Goal: Task Accomplishment & Management: Manage account settings

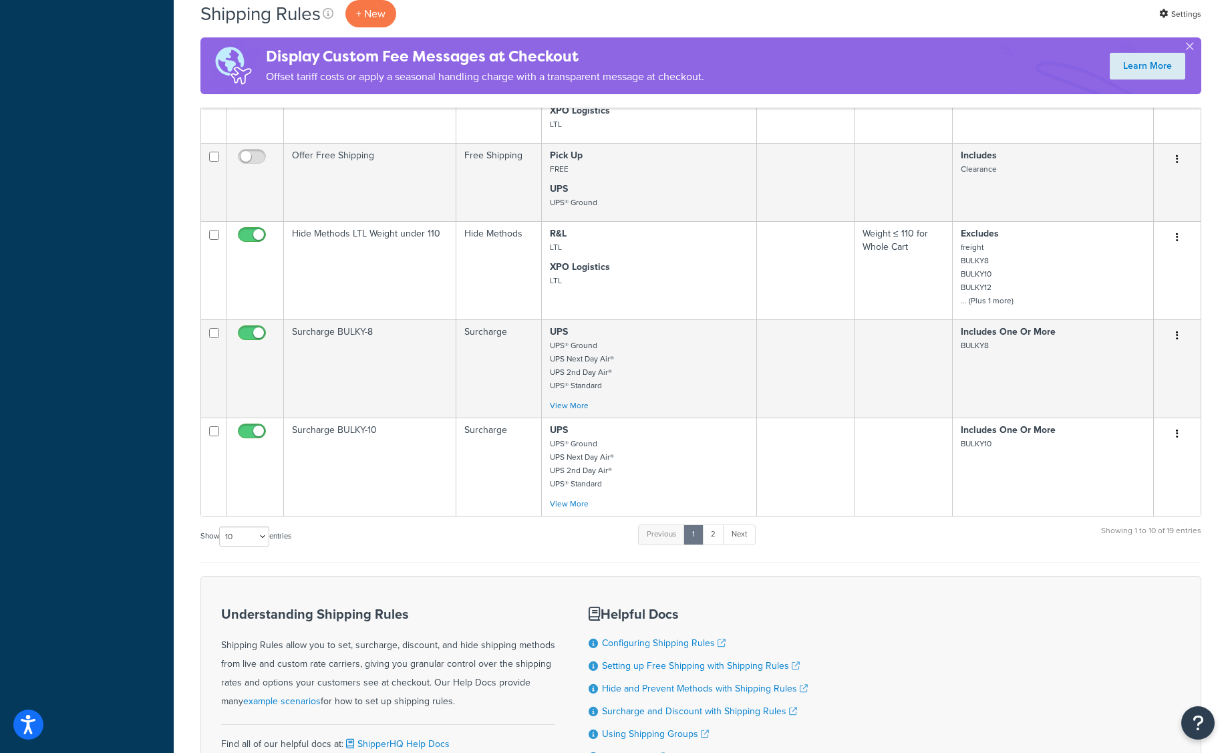
scroll to position [909, 0]
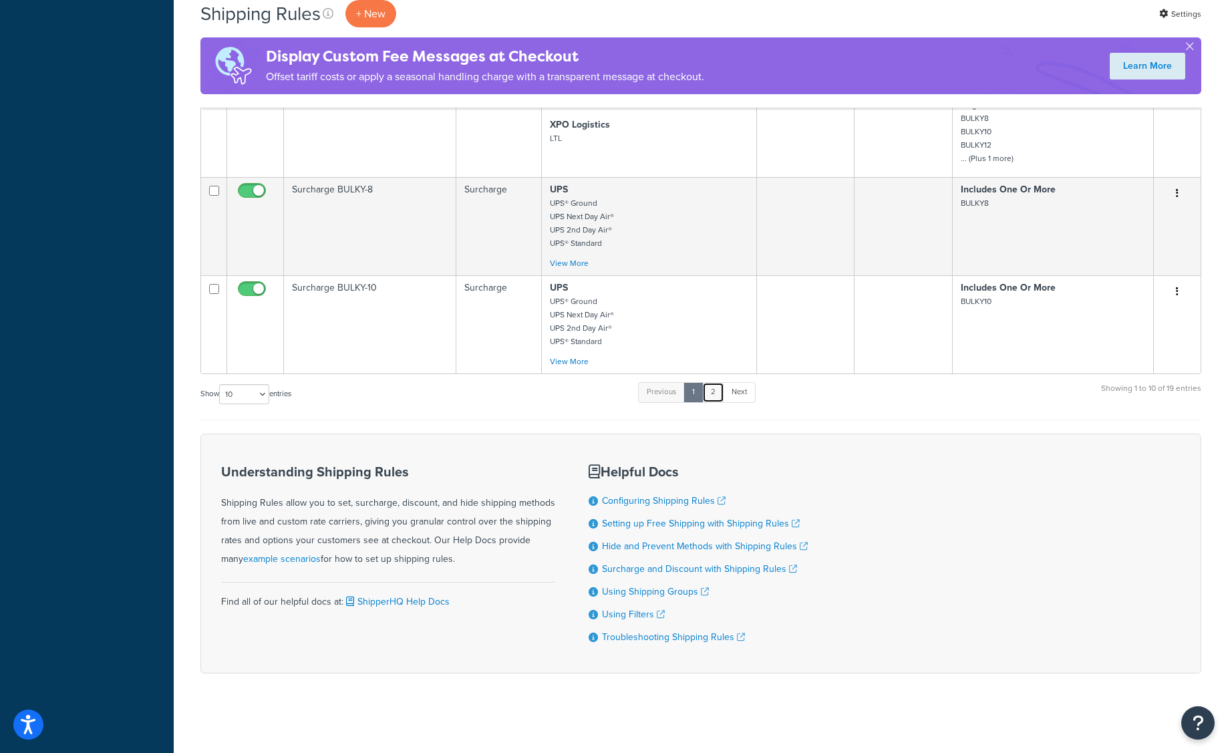
click at [716, 393] on link "2" at bounding box center [713, 392] width 22 height 20
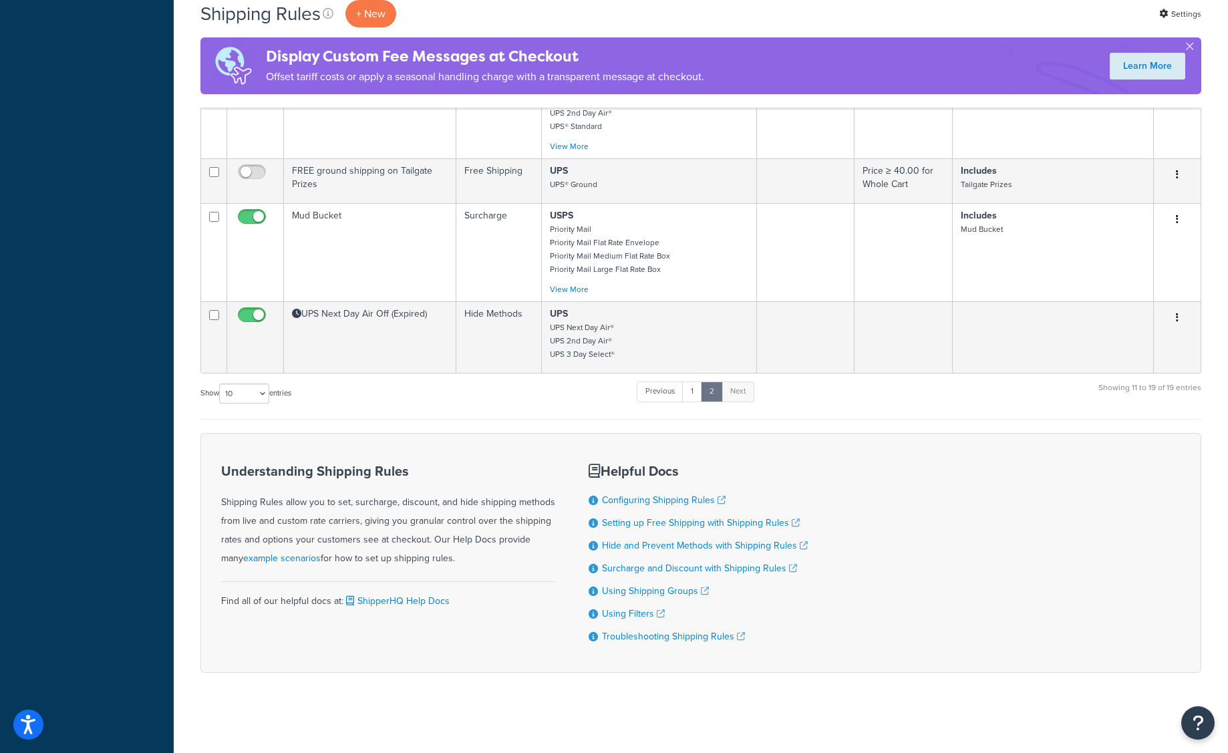
scroll to position [683, 0]
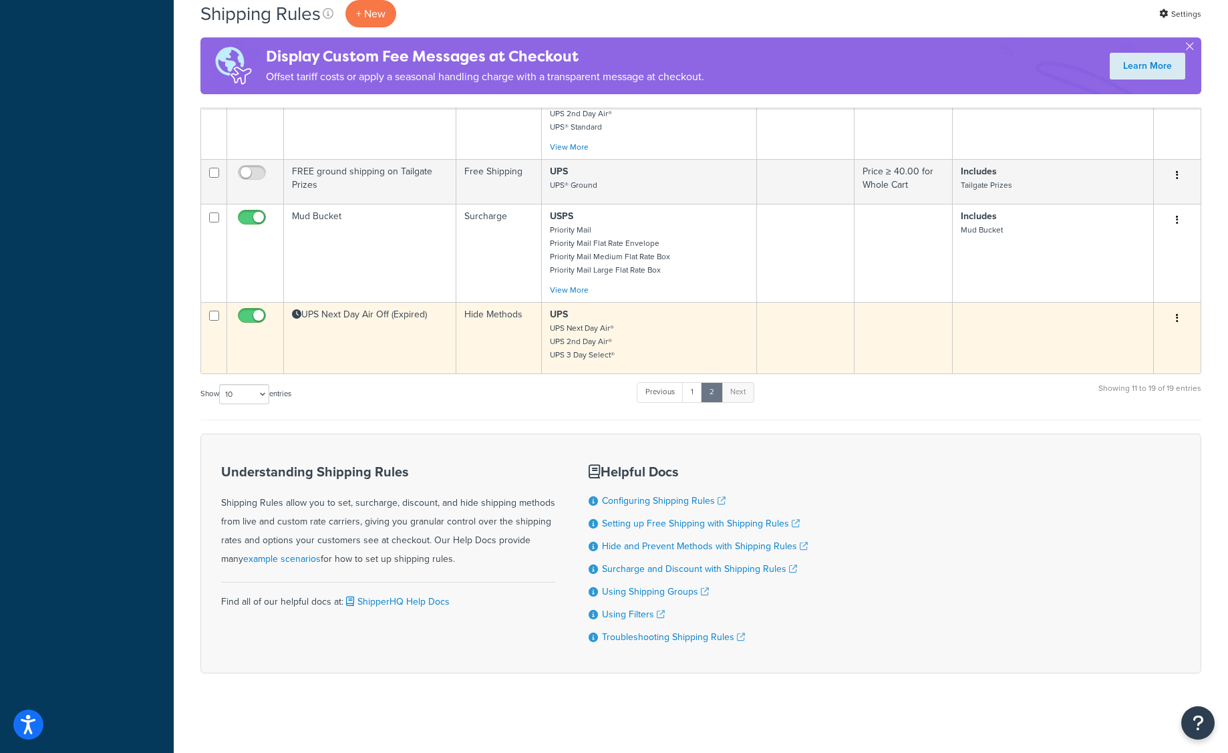
click at [464, 331] on td "Hide Methods" at bounding box center [499, 337] width 86 height 71
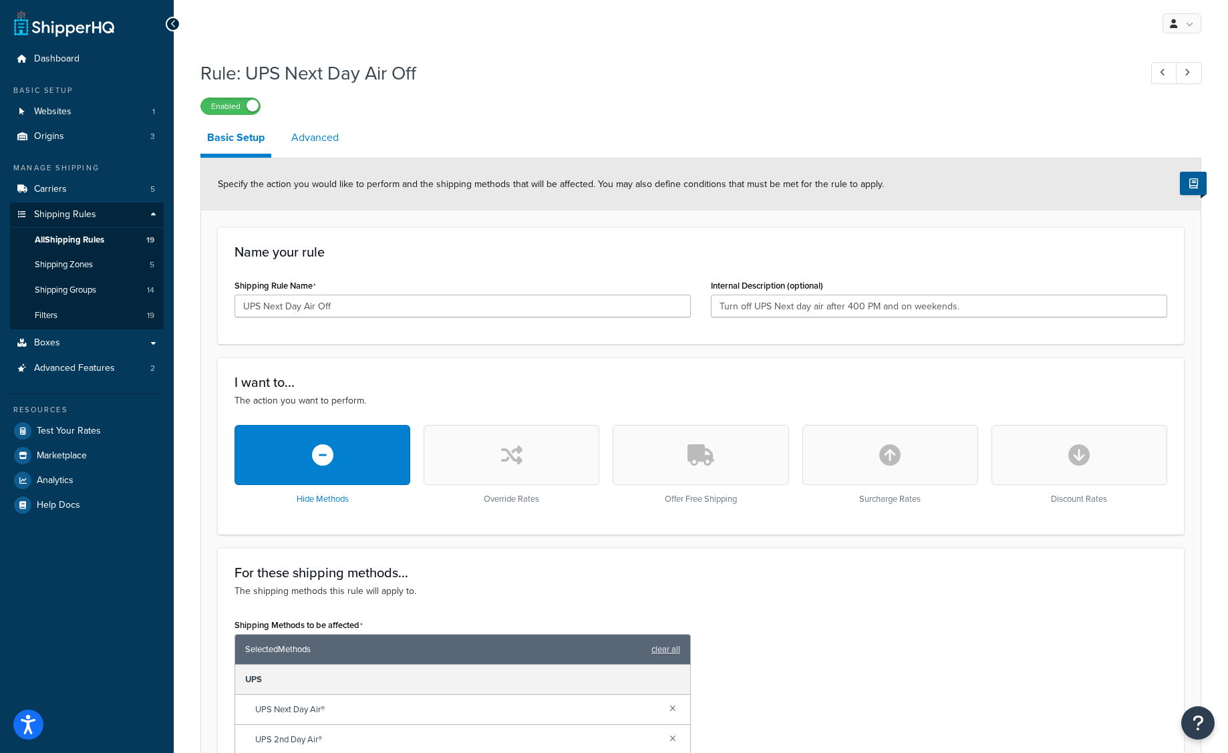
click at [315, 139] on link "Advanced" at bounding box center [315, 138] width 61 height 32
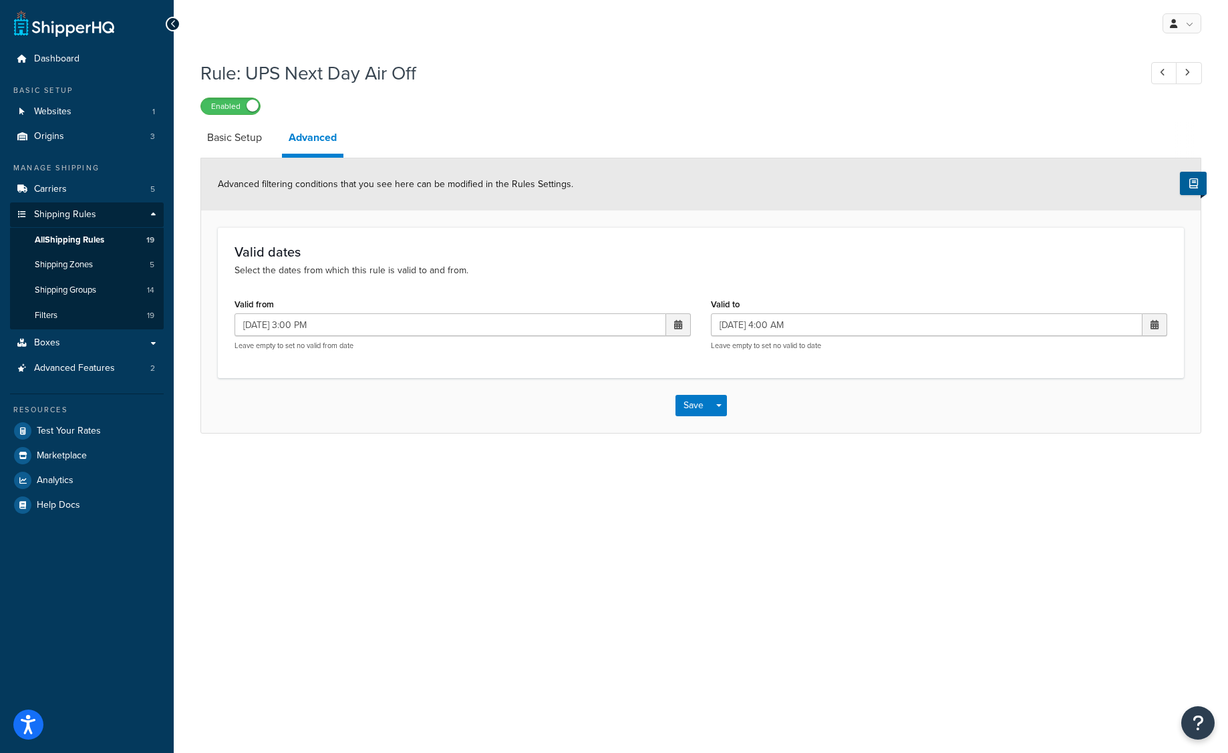
click at [675, 321] on span at bounding box center [678, 324] width 8 height 9
click at [675, 348] on span "›" at bounding box center [675, 350] width 21 height 19
click at [585, 389] on td "2" at bounding box center [584, 391] width 23 height 20
type input "[DATE] 3:00 PM"
click at [1153, 324] on span at bounding box center [1154, 324] width 8 height 9
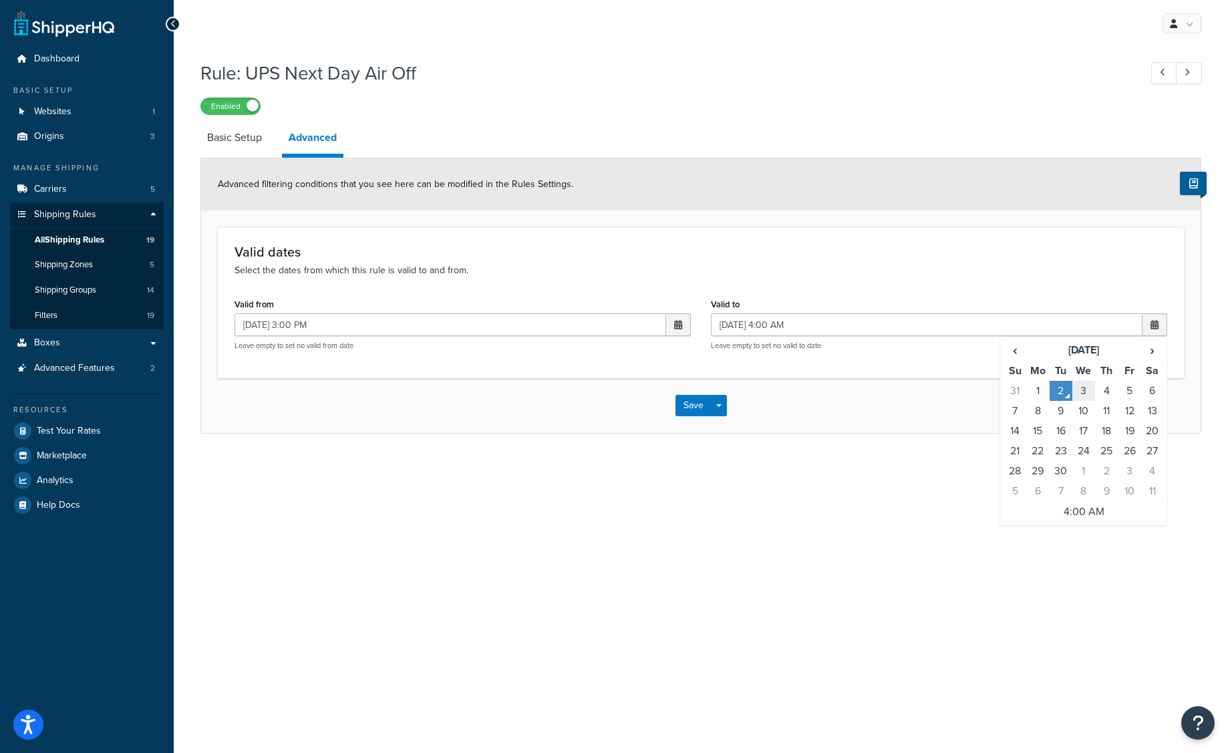
click at [1083, 390] on td "3" at bounding box center [1083, 391] width 23 height 20
type input "[DATE] 4:00 AM"
click at [684, 407] on button "Save" at bounding box center [693, 405] width 36 height 21
